Goal: Transaction & Acquisition: Purchase product/service

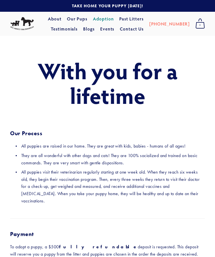
click at [114, 15] on link "Adoption" at bounding box center [103, 19] width 21 height 10
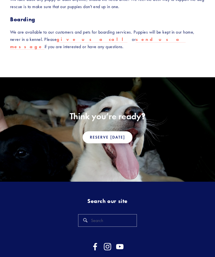
scroll to position [434, 0]
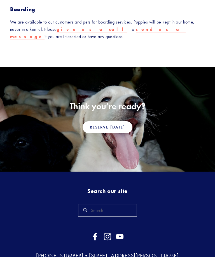
click at [115, 188] on strong "Search our site" at bounding box center [107, 191] width 40 height 7
click at [112, 188] on strong "Search our site" at bounding box center [107, 191] width 40 height 7
click at [109, 188] on strong "Search our site" at bounding box center [107, 191] width 40 height 7
click at [127, 121] on link "Reserve Today" at bounding box center [107, 127] width 50 height 12
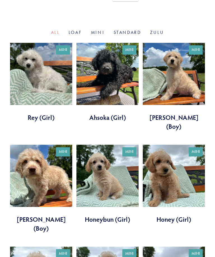
scroll to position [198, 0]
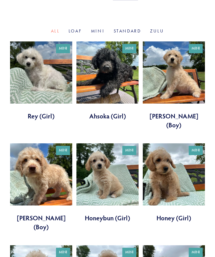
click at [183, 73] on link at bounding box center [174, 86] width 62 height 88
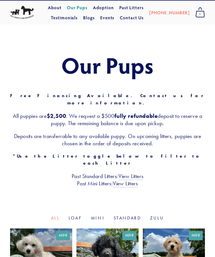
scroll to position [0, 0]
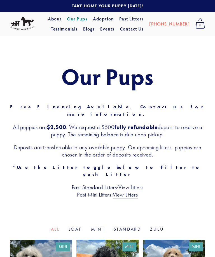
click at [143, 16] on link "Past Litters" at bounding box center [131, 19] width 24 height 6
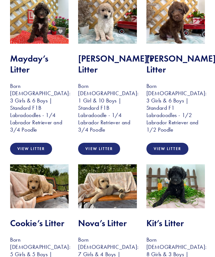
scroll to position [476, 0]
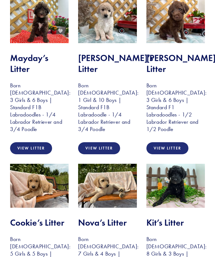
click at [111, 164] on img at bounding box center [107, 186] width 58 height 44
click at [126, 164] on img at bounding box center [107, 186] width 58 height 44
click at [121, 164] on img at bounding box center [107, 186] width 58 height 44
click at [114, 175] on img at bounding box center [107, 186] width 58 height 44
click at [112, 164] on img at bounding box center [107, 186] width 58 height 44
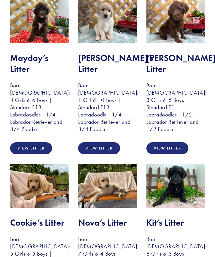
click at [112, 235] on h3 "Born [DEMOGRAPHIC_DATA]: 7 Girls & 4 Boys | Standard F1B Labradoodles - 1/4 Lab…" at bounding box center [107, 260] width 58 height 51
click at [121, 164] on img at bounding box center [107, 186] width 58 height 44
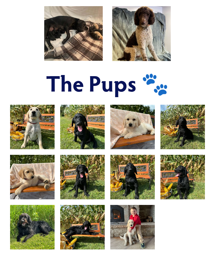
scroll to position [270, 0]
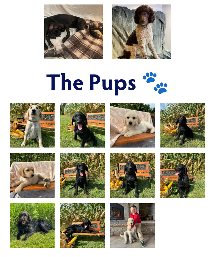
click at [39, 195] on img at bounding box center [32, 175] width 59 height 44
click at [33, 195] on img at bounding box center [32, 175] width 59 height 44
click at [41, 194] on img at bounding box center [32, 175] width 59 height 44
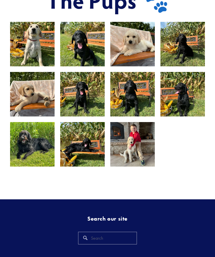
scroll to position [350, 0]
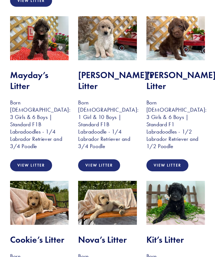
scroll to position [462, 0]
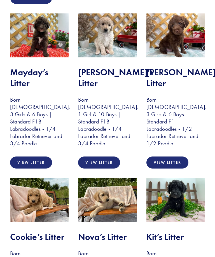
click at [115, 178] on img at bounding box center [107, 200] width 58 height 44
click at [114, 232] on h2 "Nova’s Litter" at bounding box center [107, 237] width 58 height 11
click at [124, 178] on img at bounding box center [107, 200] width 58 height 44
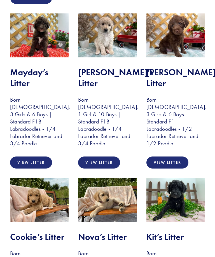
click at [128, 178] on img at bounding box center [107, 200] width 58 height 44
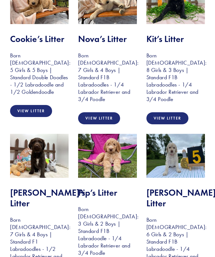
scroll to position [660, 0]
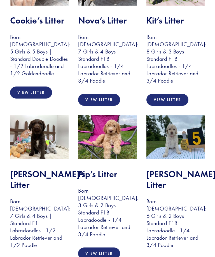
click at [121, 115] on img at bounding box center [107, 137] width 58 height 44
click at [117, 115] on img at bounding box center [107, 137] width 58 height 44
click at [131, 115] on img at bounding box center [107, 137] width 58 height 44
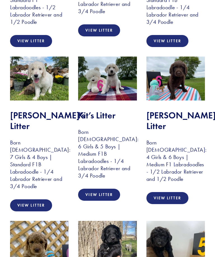
scroll to position [920, 0]
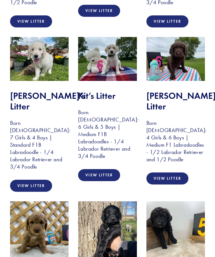
click at [43, 201] on img at bounding box center [39, 230] width 58 height 58
click at [44, 201] on img at bounding box center [39, 230] width 58 height 58
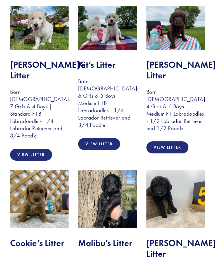
scroll to position [953, 0]
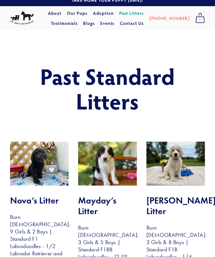
scroll to position [0, 0]
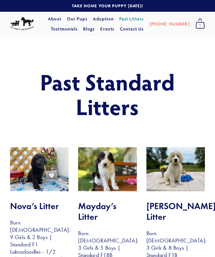
click at [114, 16] on link "Adoption" at bounding box center [103, 19] width 21 height 10
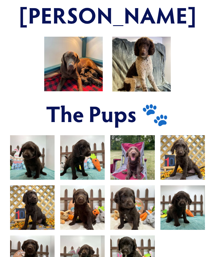
scroll to position [287, 0]
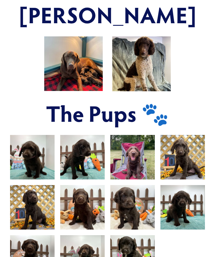
click at [90, 135] on img at bounding box center [82, 157] width 59 height 44
click at [84, 135] on img at bounding box center [82, 157] width 59 height 44
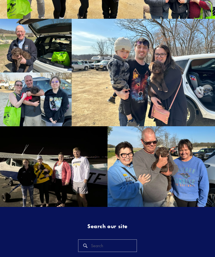
scroll to position [780, 0]
click at [111, 239] on input "Search" at bounding box center [107, 245] width 58 height 13
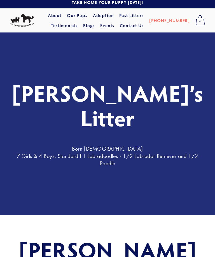
scroll to position [0, 0]
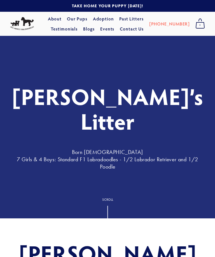
click at [114, 17] on link "Adoption" at bounding box center [103, 19] width 21 height 10
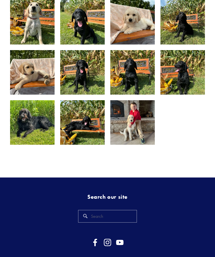
scroll to position [373, 0]
click at [137, 139] on img at bounding box center [132, 122] width 59 height 44
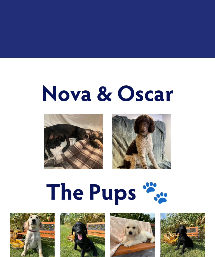
scroll to position [158, 0]
